Goal: Find specific page/section: Find specific page/section

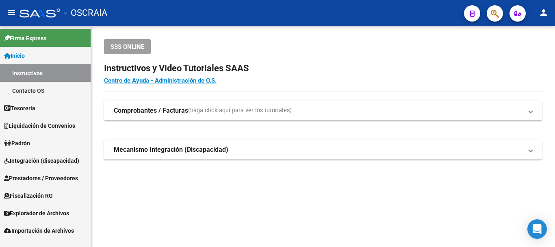
click at [489, 15] on button "button" at bounding box center [495, 13] width 16 height 16
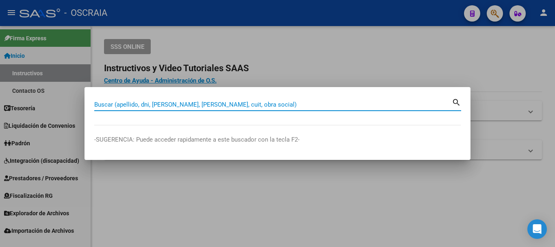
paste input "27487142595"
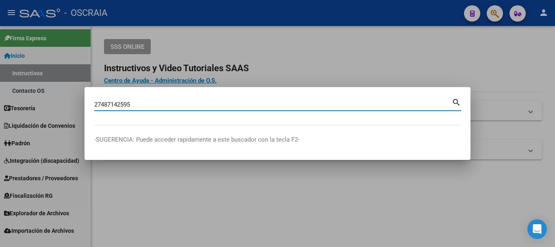
type input "27487142595"
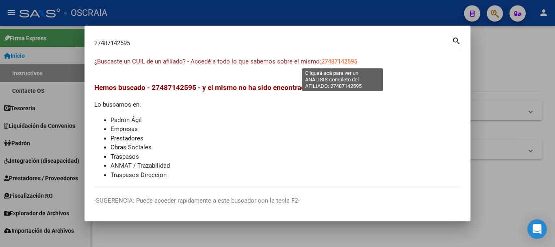
click at [340, 60] on span "27487142595" at bounding box center [339, 61] width 36 height 7
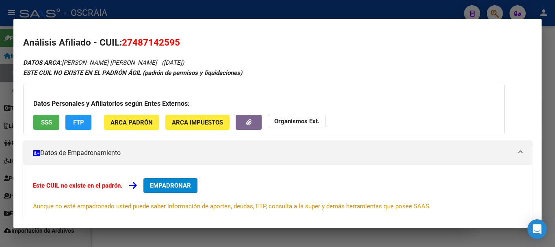
click at [164, 41] on span "27487142595" at bounding box center [151, 42] width 58 height 11
copy span "27487142595"
click at [50, 122] on span "SSS" at bounding box center [46, 122] width 11 height 7
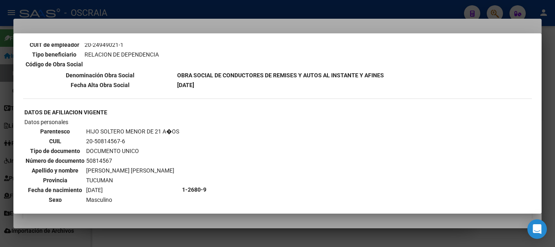
scroll to position [569, 0]
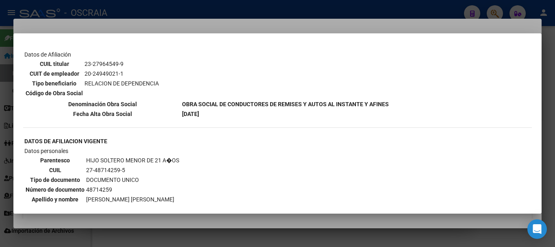
click at [206, 19] on div at bounding box center [277, 123] width 555 height 247
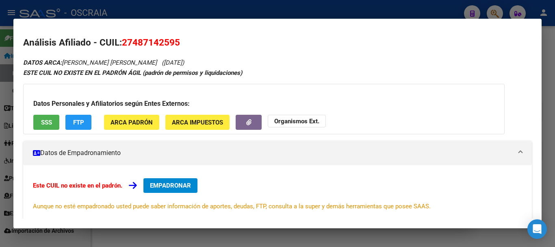
click at [221, 18] on div at bounding box center [277, 123] width 555 height 247
